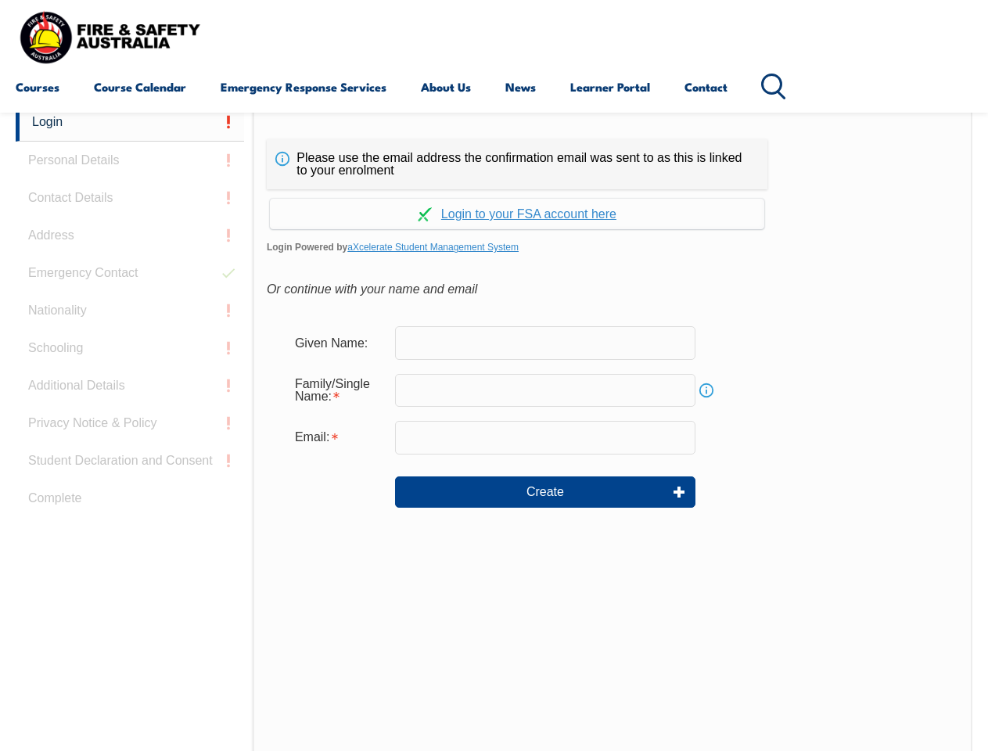
click at [494, 190] on div "Continue with Google Continue with Apple Continue with Facebook Continue with a…" at bounding box center [517, 209] width 501 height 40
click at [494, 427] on input "email" at bounding box center [545, 437] width 300 height 33
click at [130, 122] on link "Login" at bounding box center [130, 122] width 228 height 38
click at [130, 160] on div "Login Personal Details Contact Details Address Emergency Contact Nationality Sc…" at bounding box center [134, 493] width 237 height 781
click at [130, 198] on div "Login Personal Details Contact Details Address Emergency Contact Nationality Sc…" at bounding box center [134, 493] width 237 height 781
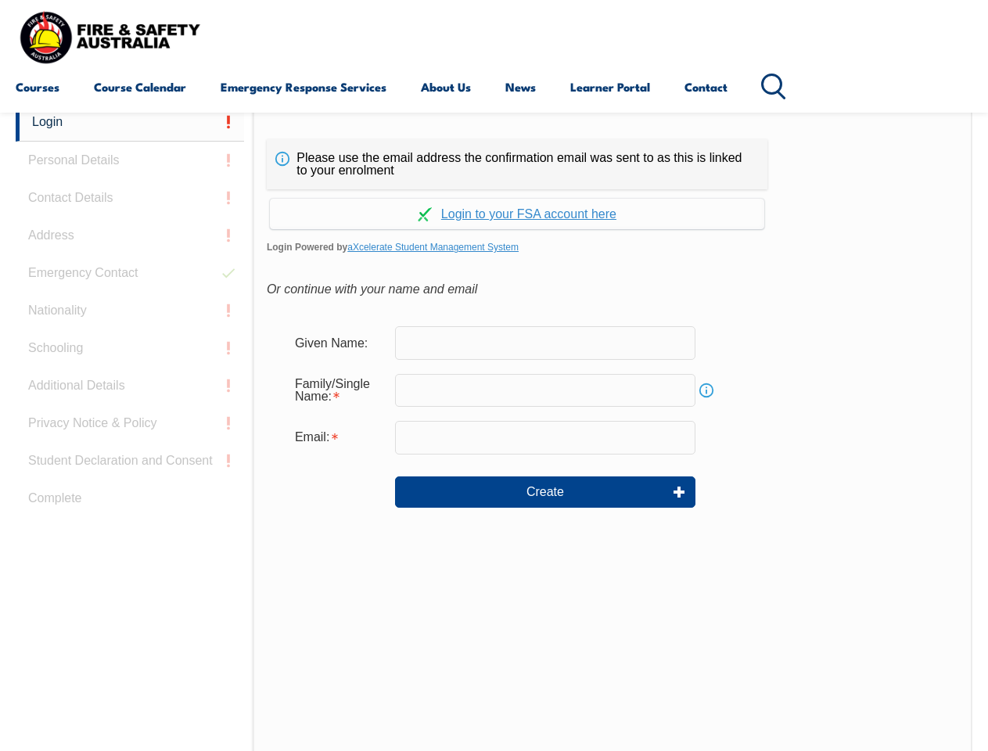
click at [130, 235] on div "Login Personal Details Contact Details Address Emergency Contact Nationality Sc…" at bounding box center [134, 493] width 237 height 781
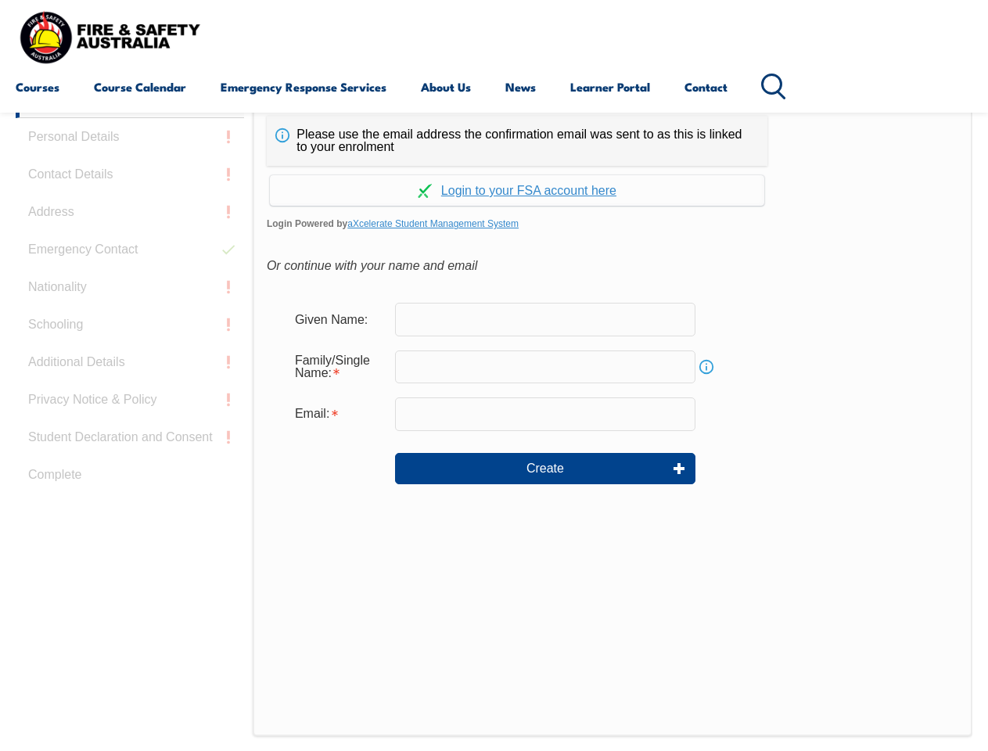
click at [130, 273] on div "Login Personal Details Contact Details Address Emergency Contact Nationality Sc…" at bounding box center [134, 470] width 237 height 781
click at [130, 311] on div "Login Personal Details Contact Details Address Emergency Contact Nationality Sc…" at bounding box center [134, 470] width 237 height 781
click at [130, 348] on div "Login Personal Details Contact Details Address Emergency Contact Nationality Sc…" at bounding box center [134, 470] width 237 height 781
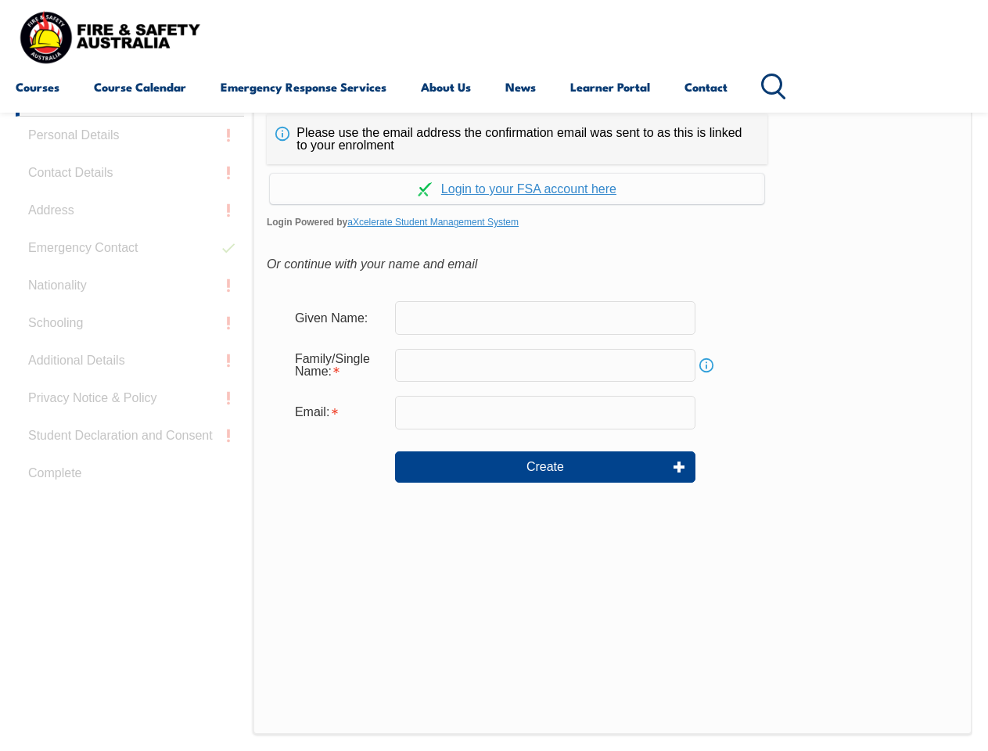
click at [130, 386] on div "Login Personal Details Contact Details Address Emergency Contact Nationality Sc…" at bounding box center [134, 468] width 237 height 781
